Goal: Information Seeking & Learning: Find specific page/section

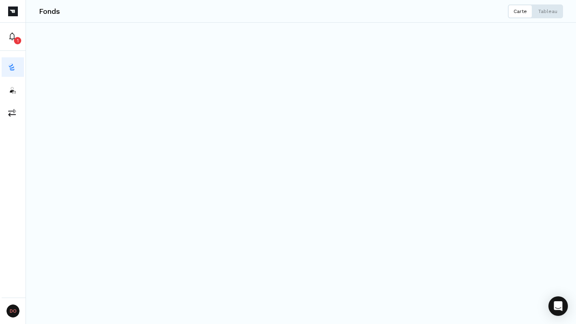
click at [551, 21] on div "Fonds Carte Tableau" at bounding box center [301, 11] width 550 height 23
click at [551, 15] on button "Tableau" at bounding box center [548, 11] width 30 height 14
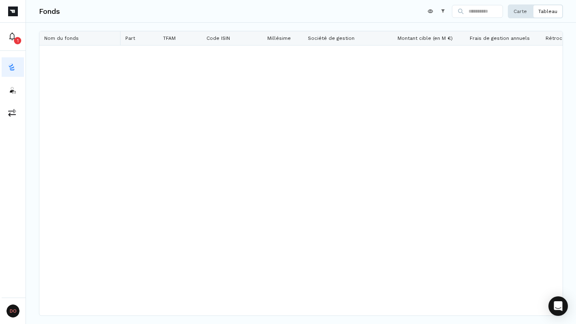
click at [521, 12] on p "Carte" at bounding box center [520, 11] width 13 height 6
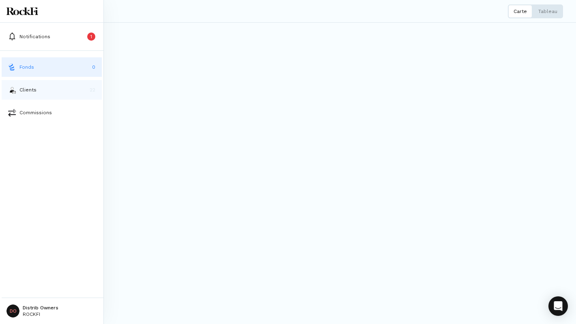
click at [93, 84] on button "Clients 22" at bounding box center [52, 89] width 100 height 19
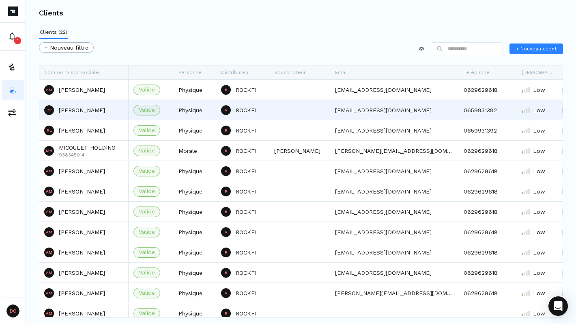
click at [71, 114] on div "CV [PERSON_NAME]" at bounding box center [84, 109] width 80 height 19
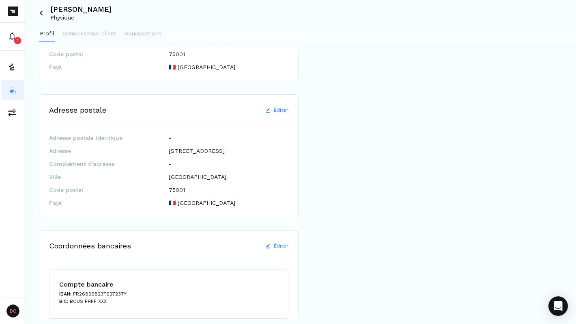
scroll to position [404, 0]
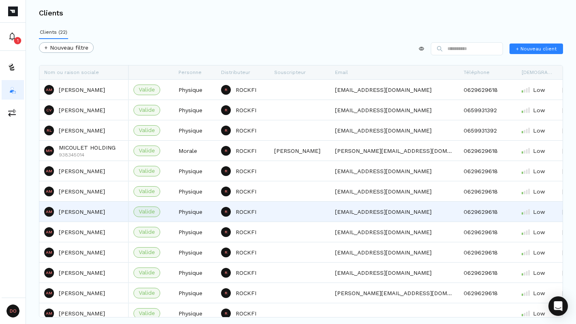
scroll to position [209, 0]
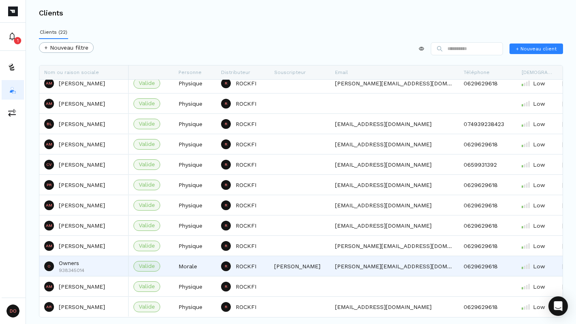
click at [77, 266] on p "Owners" at bounding box center [72, 263] width 26 height 8
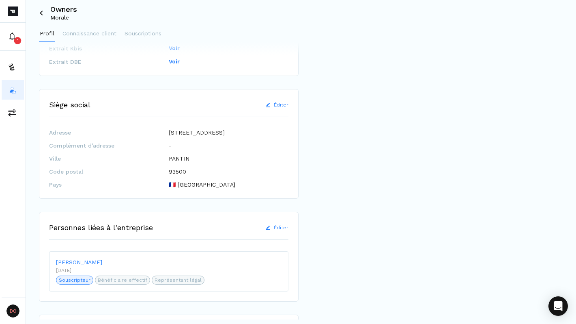
scroll to position [188, 0]
click at [126, 275] on span "Bénéficiaire effectif" at bounding box center [123, 278] width 50 height 7
click at [173, 275] on span "Représentant légal" at bounding box center [178, 278] width 47 height 7
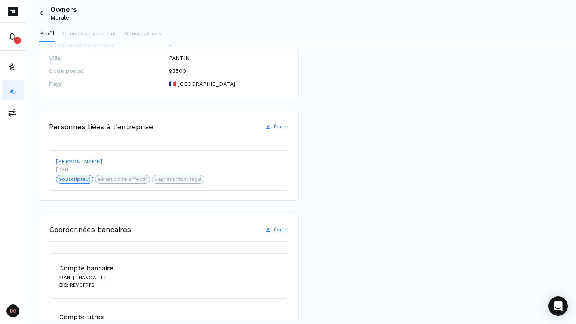
scroll to position [315, 0]
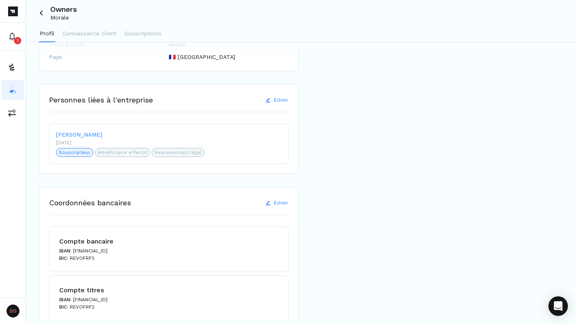
click at [158, 236] on div "Compte bancaire IBAN : [FINANCIAL_ID] BIC : [SWIFT_CODE]" at bounding box center [168, 248] width 219 height 25
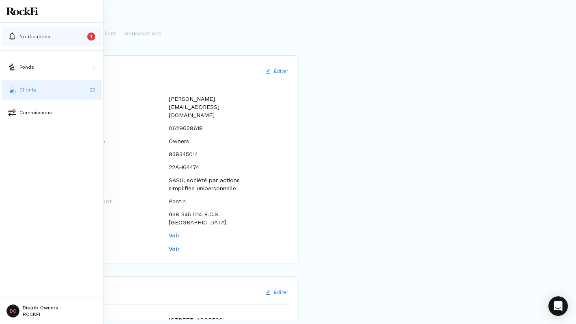
click at [42, 39] on p "Notifications" at bounding box center [34, 36] width 31 height 7
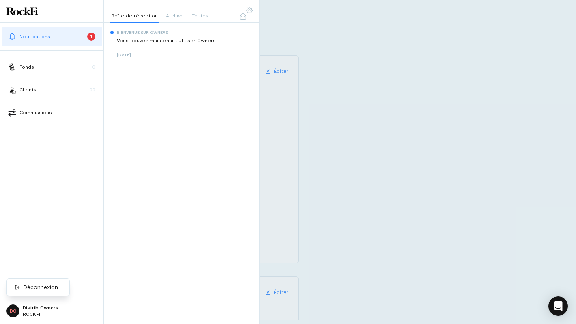
click at [37, 310] on html "Notifications 1 Fonds 0 Clients 22 Commissions DO Distrib Owners ROCKFI Owners …" at bounding box center [288, 162] width 576 height 324
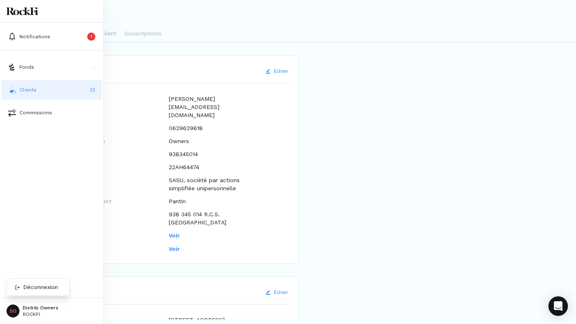
click at [37, 310] on html "Notifications 1 Fonds 0 Clients 22 Commissions DO Distrib Owners ROCKFI Owners …" at bounding box center [288, 162] width 576 height 324
